Goal: Information Seeking & Learning: Learn about a topic

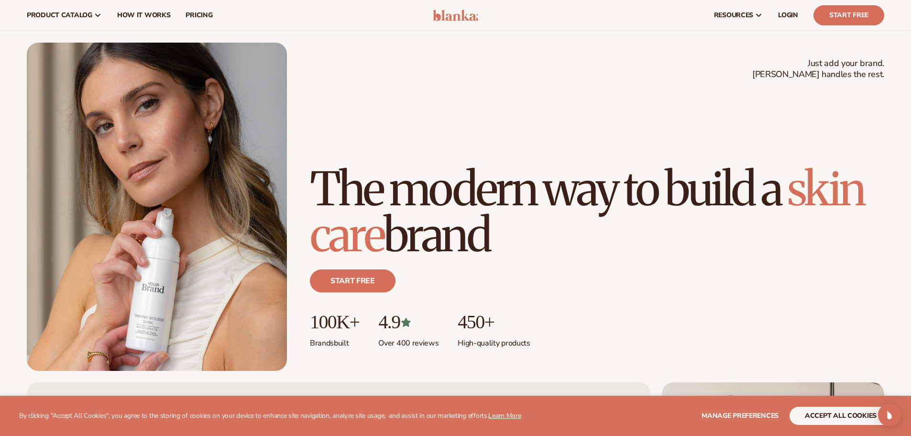
scroll to position [239, 0]
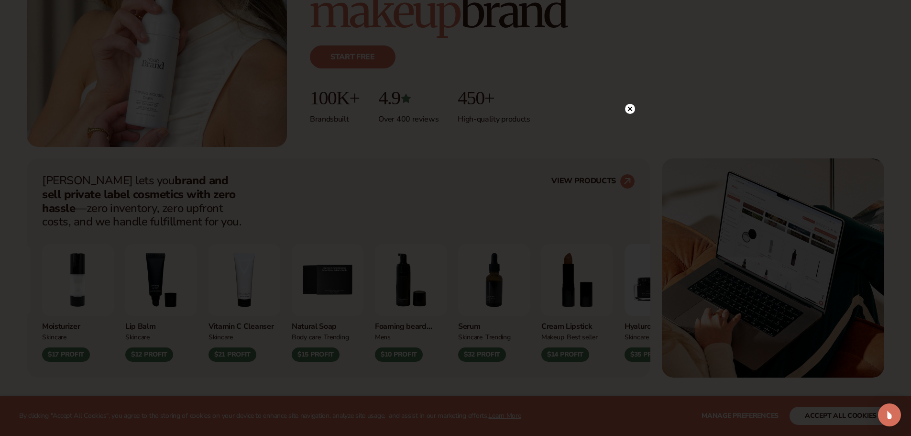
click at [634, 107] on circle at bounding box center [630, 109] width 10 height 10
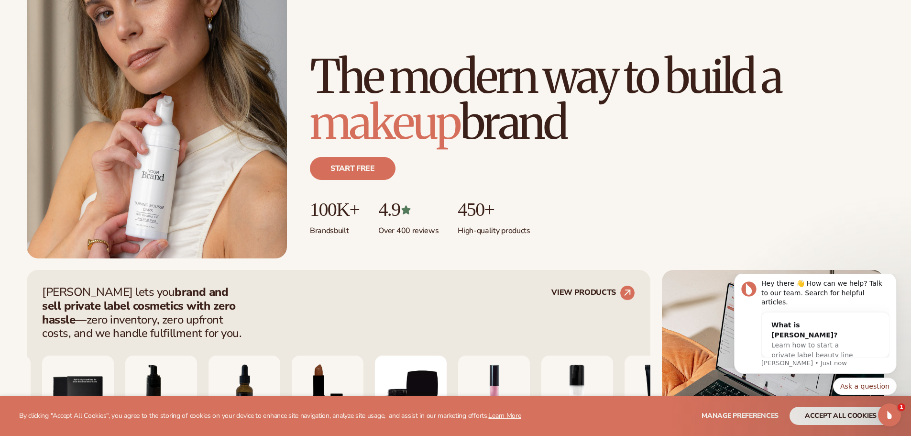
scroll to position [0, 0]
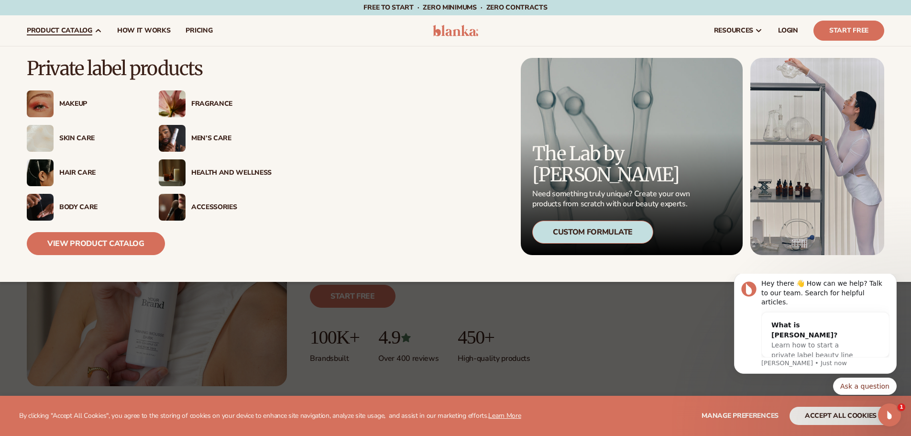
click at [226, 170] on div "Health And Wellness" at bounding box center [231, 173] width 80 height 8
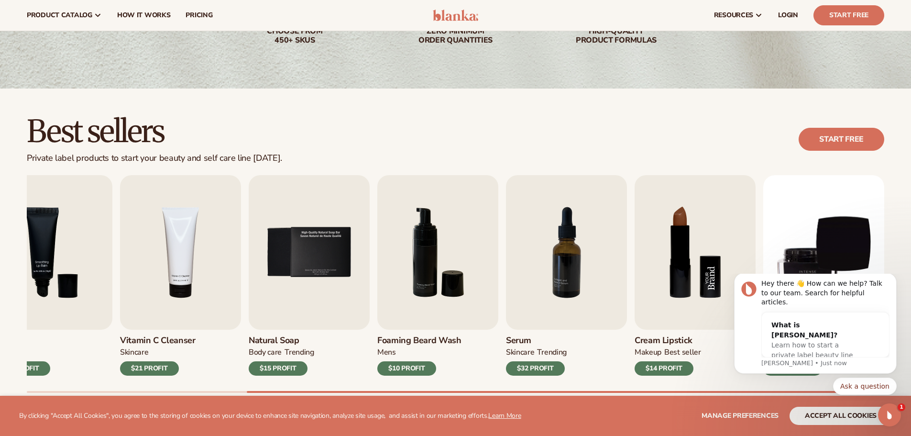
scroll to position [48, 0]
